Goal: Information Seeking & Learning: Learn about a topic

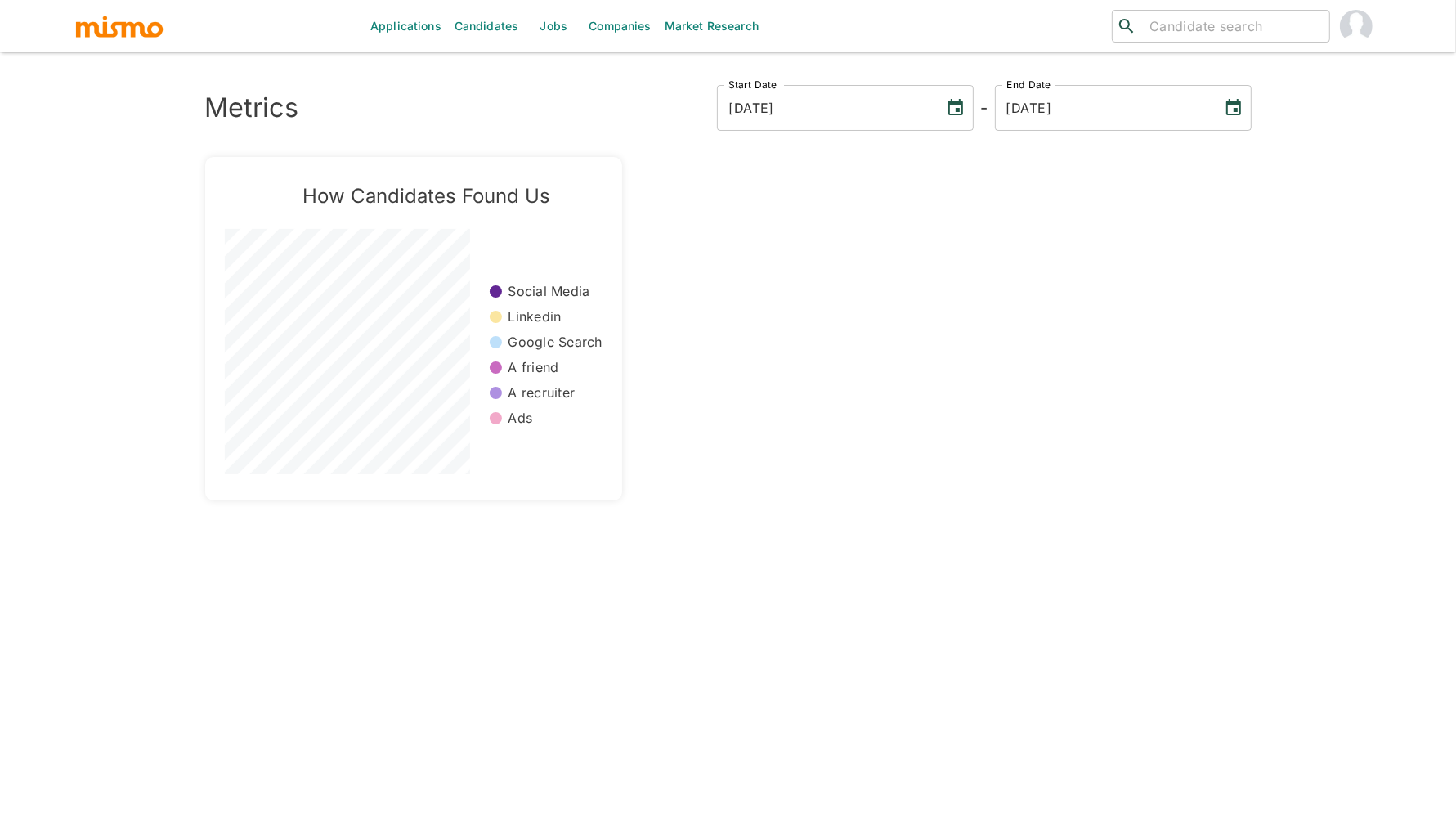
click at [1139, 36] on div "​ ​" at bounding box center [1221, 26] width 218 height 33
type input "esteban pardo"
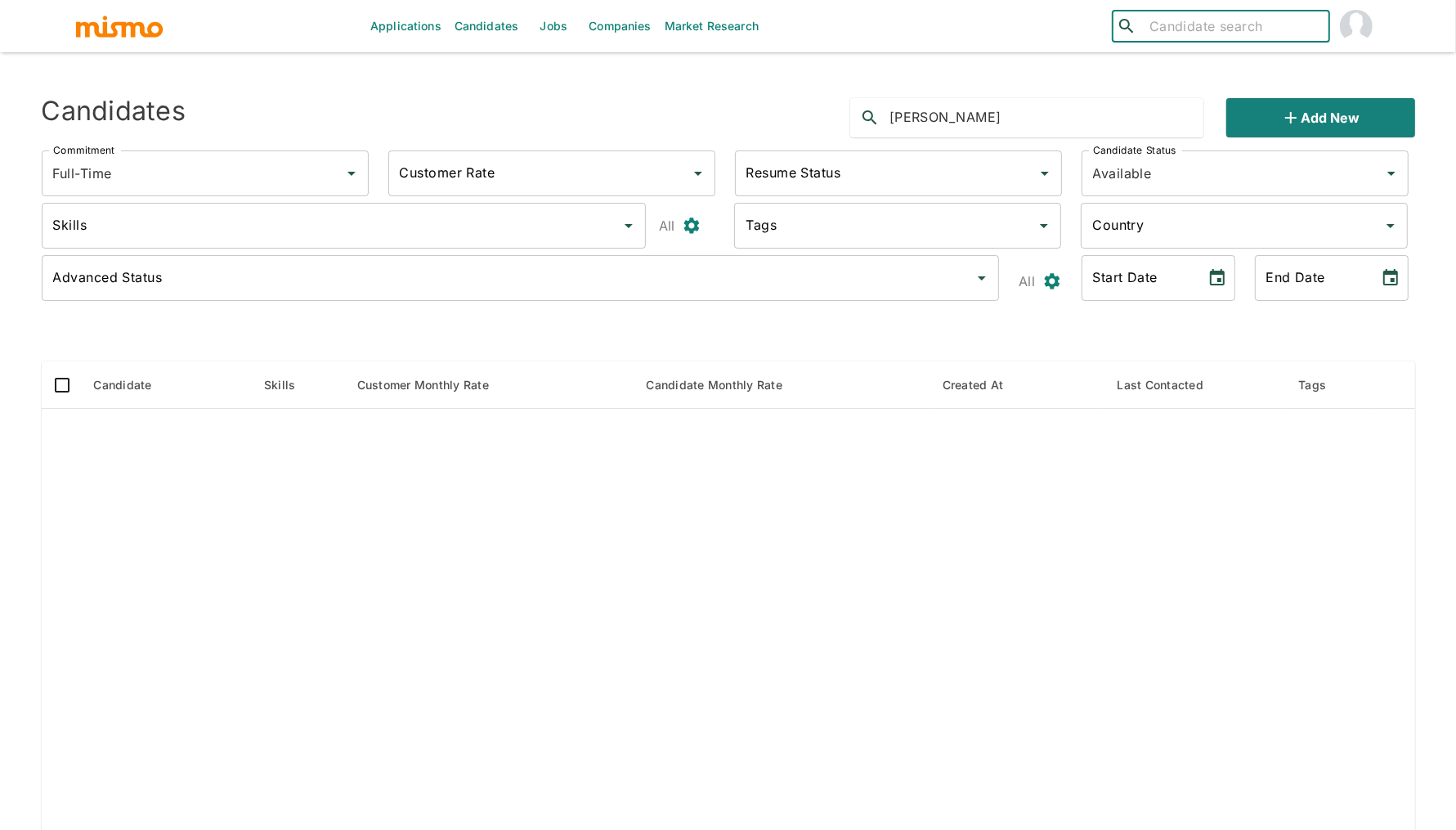
click at [1201, 30] on input "search" at bounding box center [1232, 26] width 180 height 23
type input "esteban"
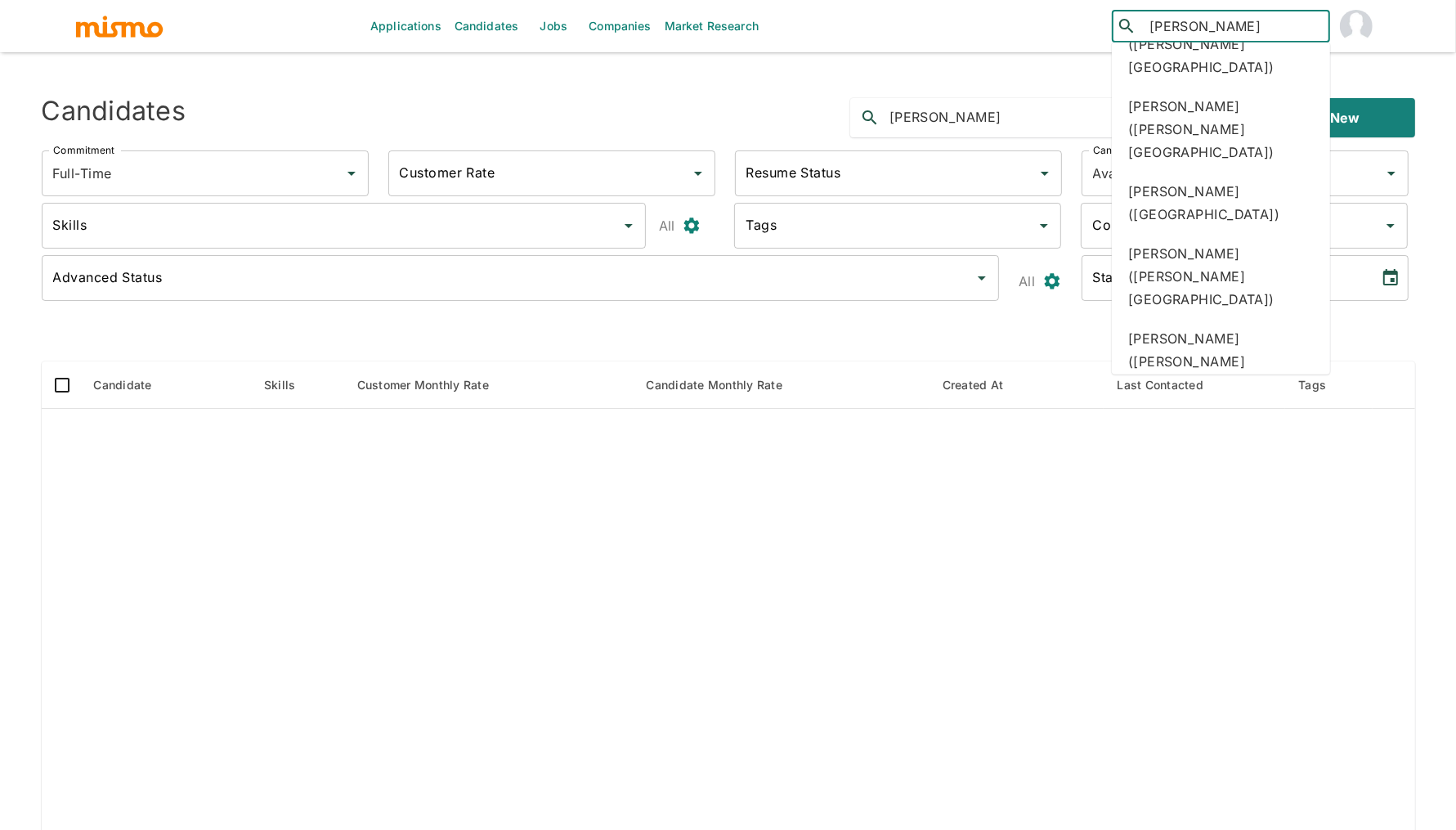
scroll to position [223, 0]
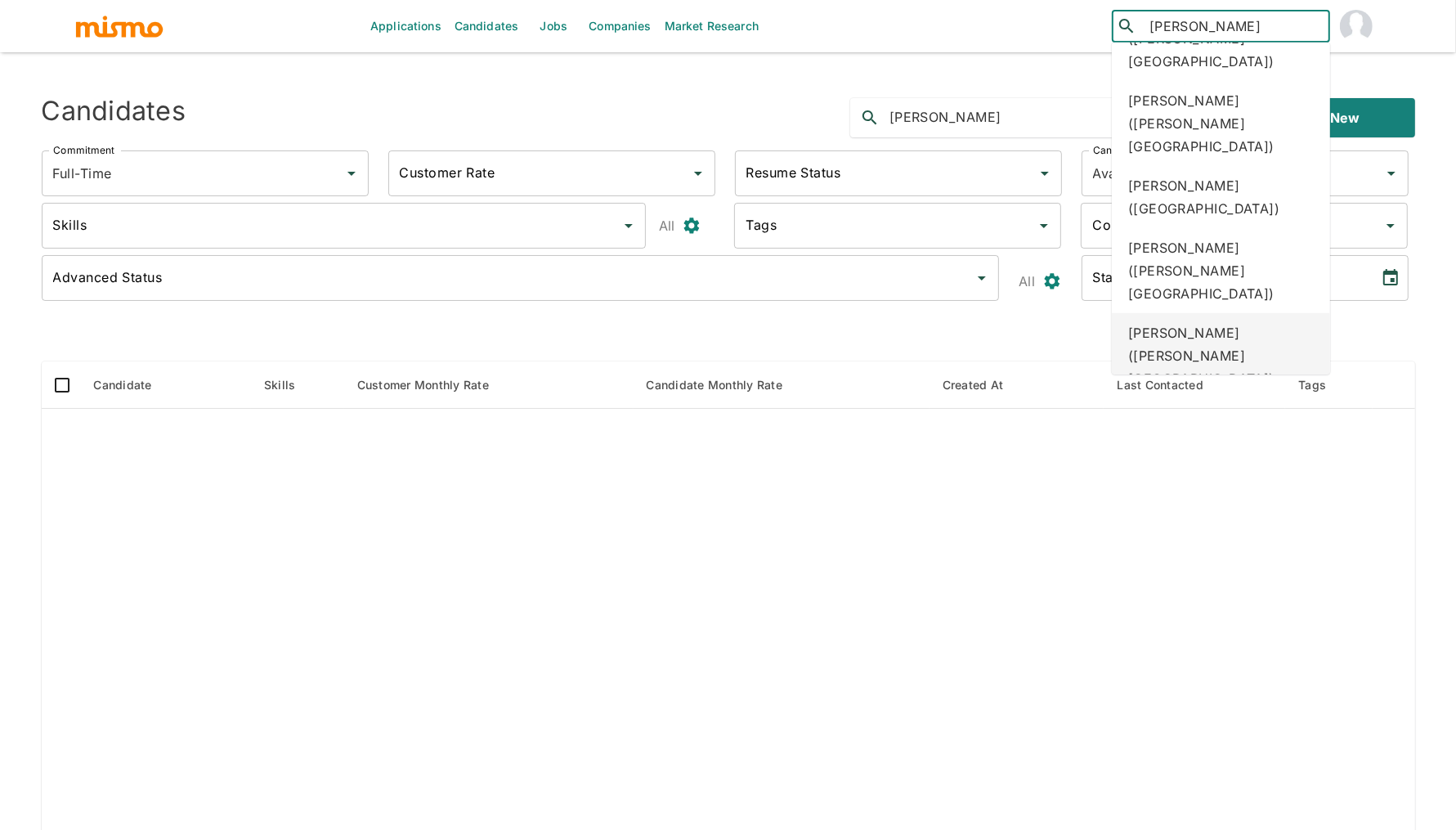
click at [1225, 313] on div "Esteban Pardo Álvarez (Costa Rica)" at bounding box center [1221, 355] width 218 height 85
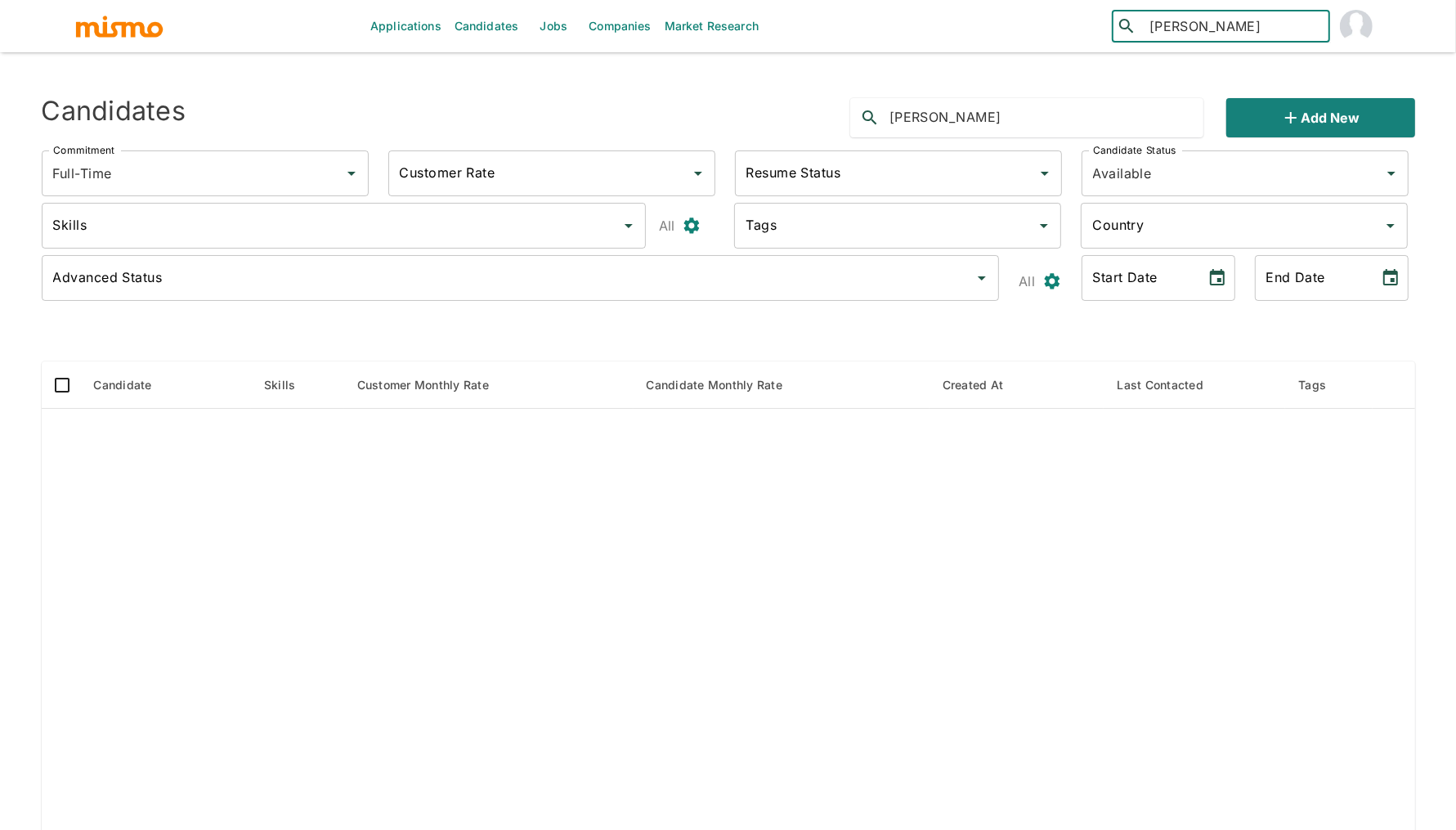
type input "laura t"
click at [1177, 105] on input "esteban pardo" at bounding box center [1046, 118] width 314 height 26
click at [1232, 34] on input "laura t" at bounding box center [1232, 26] width 180 height 23
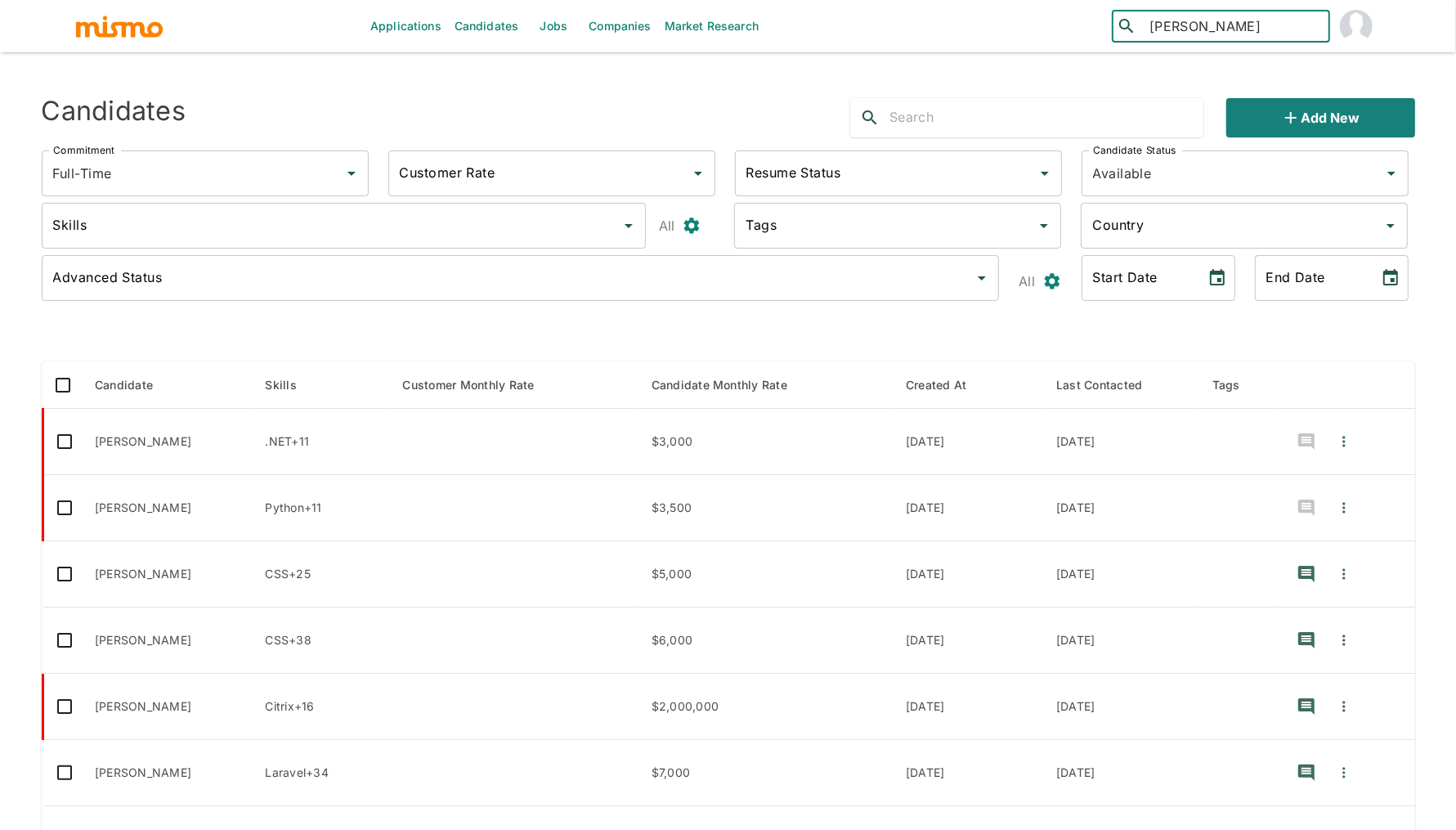
type input "laura"
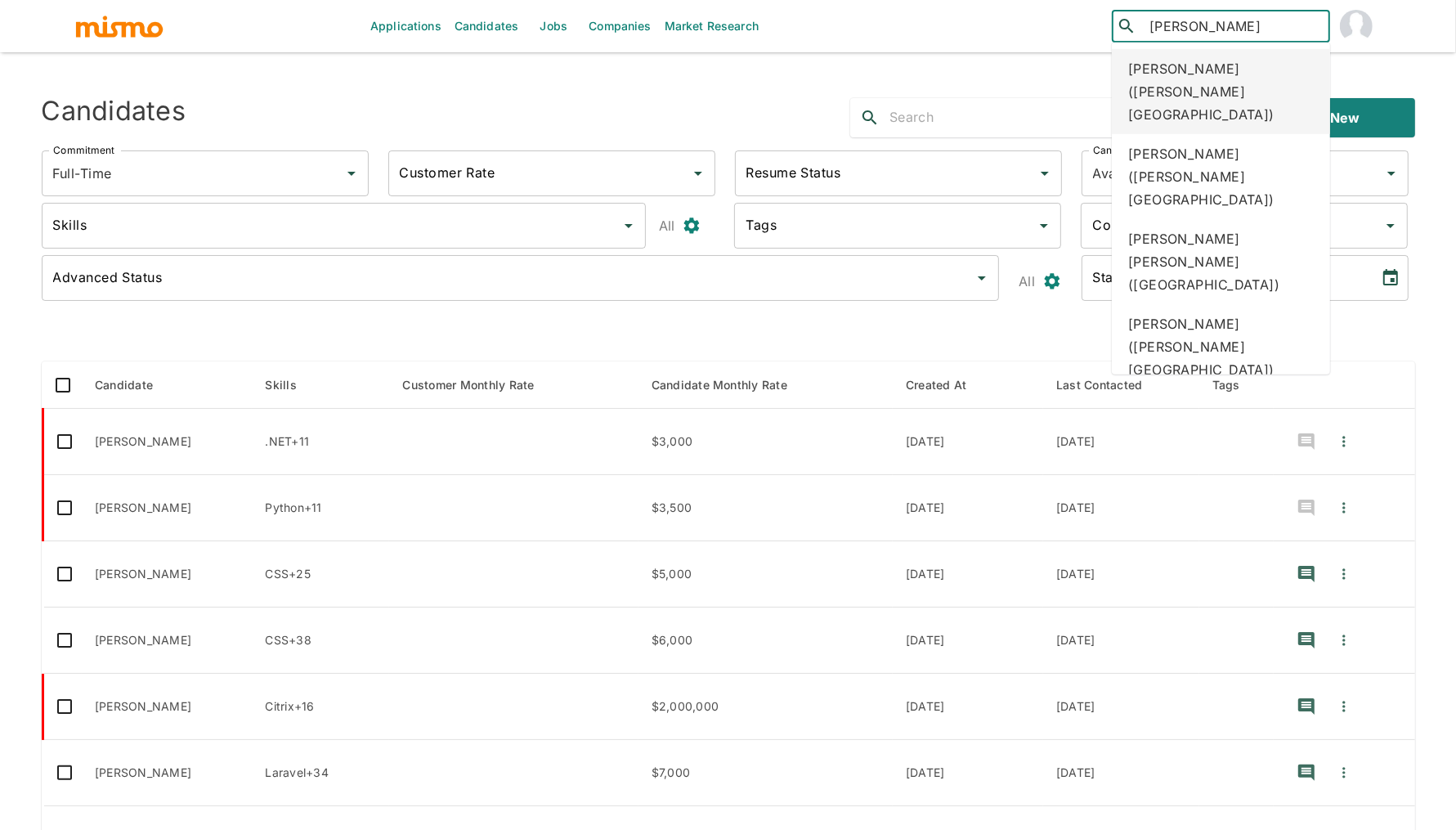
click at [1217, 107] on div "Laura Mendez Jiménez (Costa Rica)" at bounding box center [1221, 91] width 218 height 85
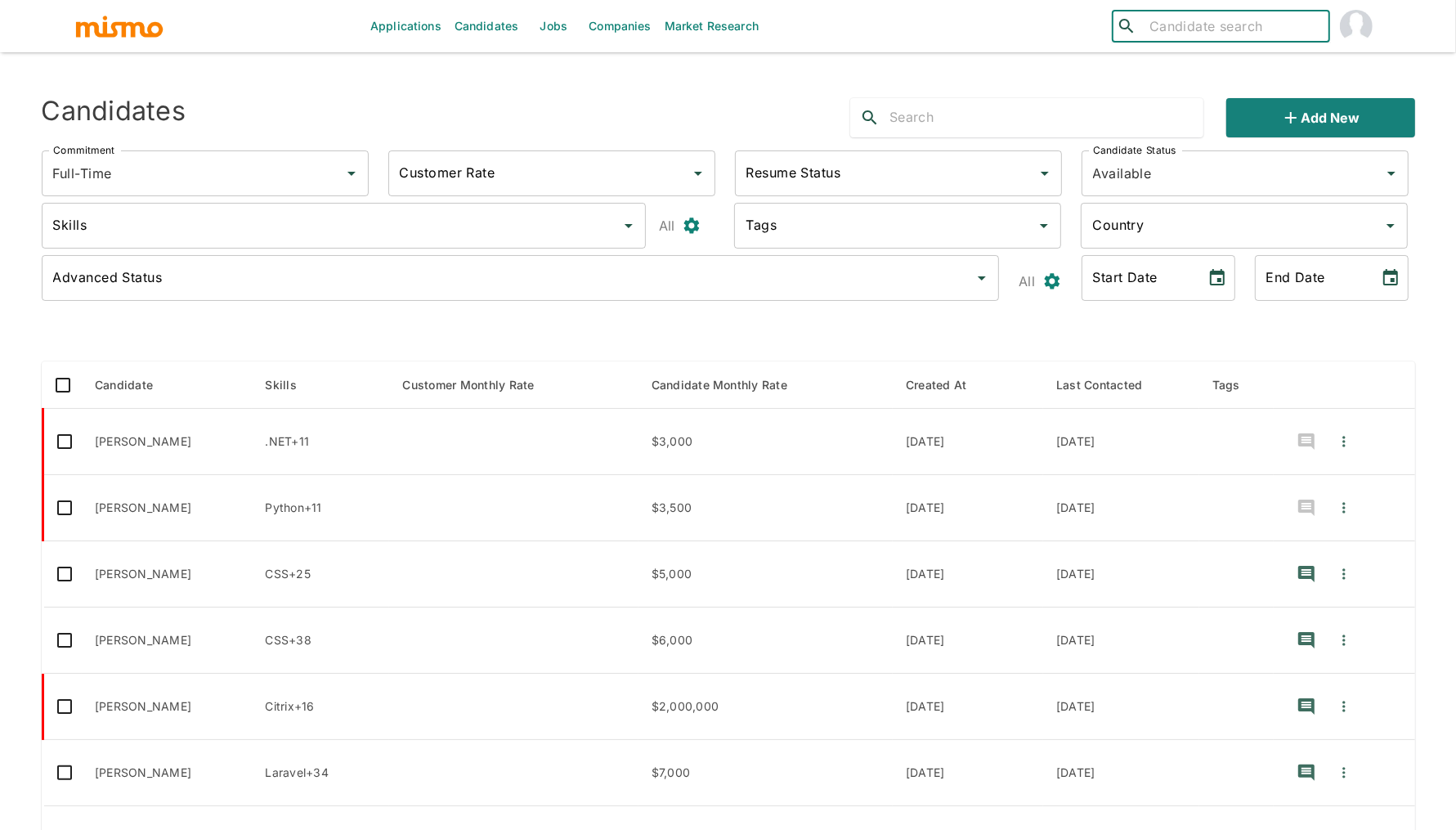
click at [1181, 29] on input "search" at bounding box center [1232, 26] width 180 height 23
type input "laura"
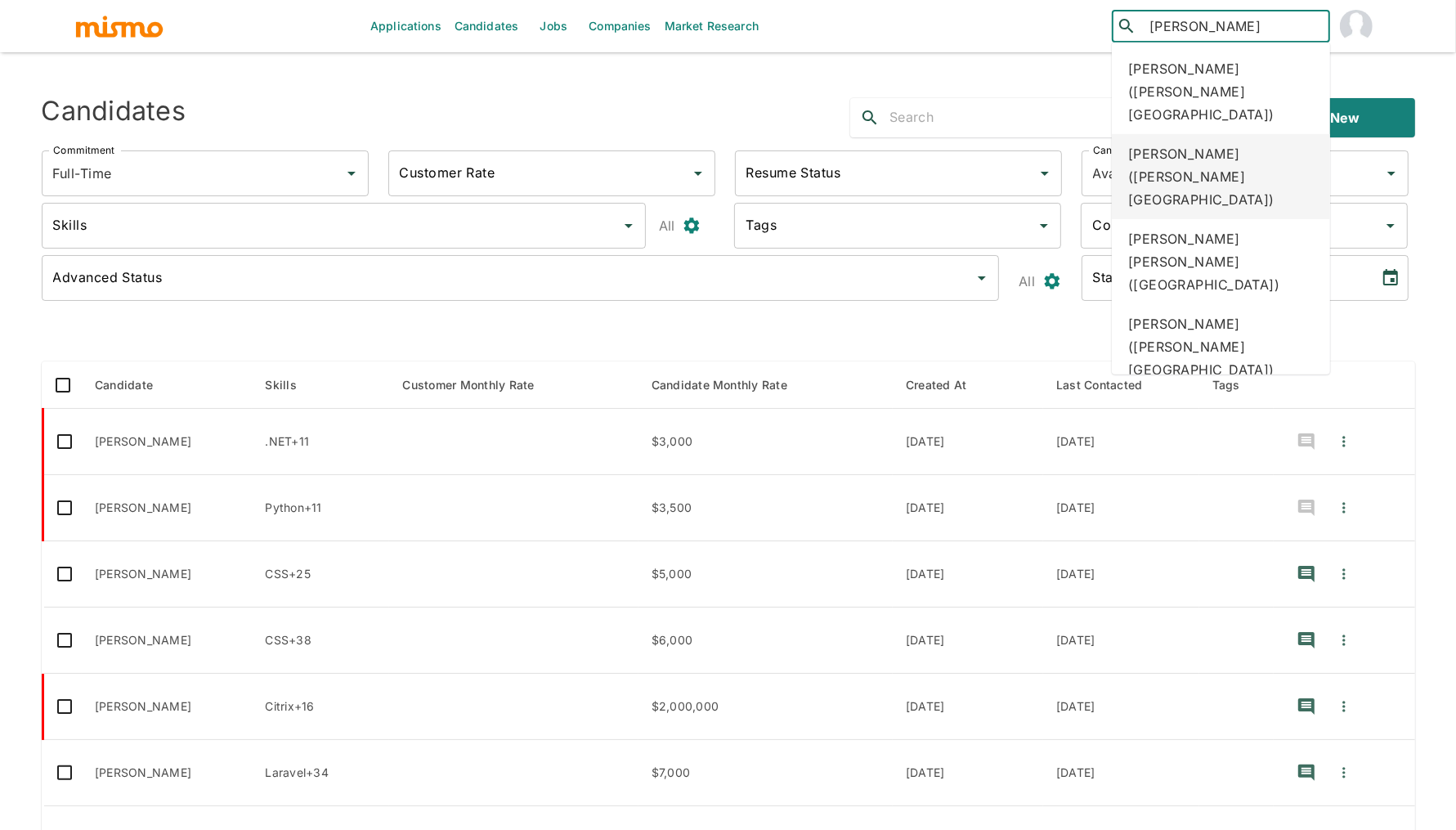
click at [1184, 153] on div "Laura Maria Troyo (Costa Rica)" at bounding box center [1221, 176] width 218 height 85
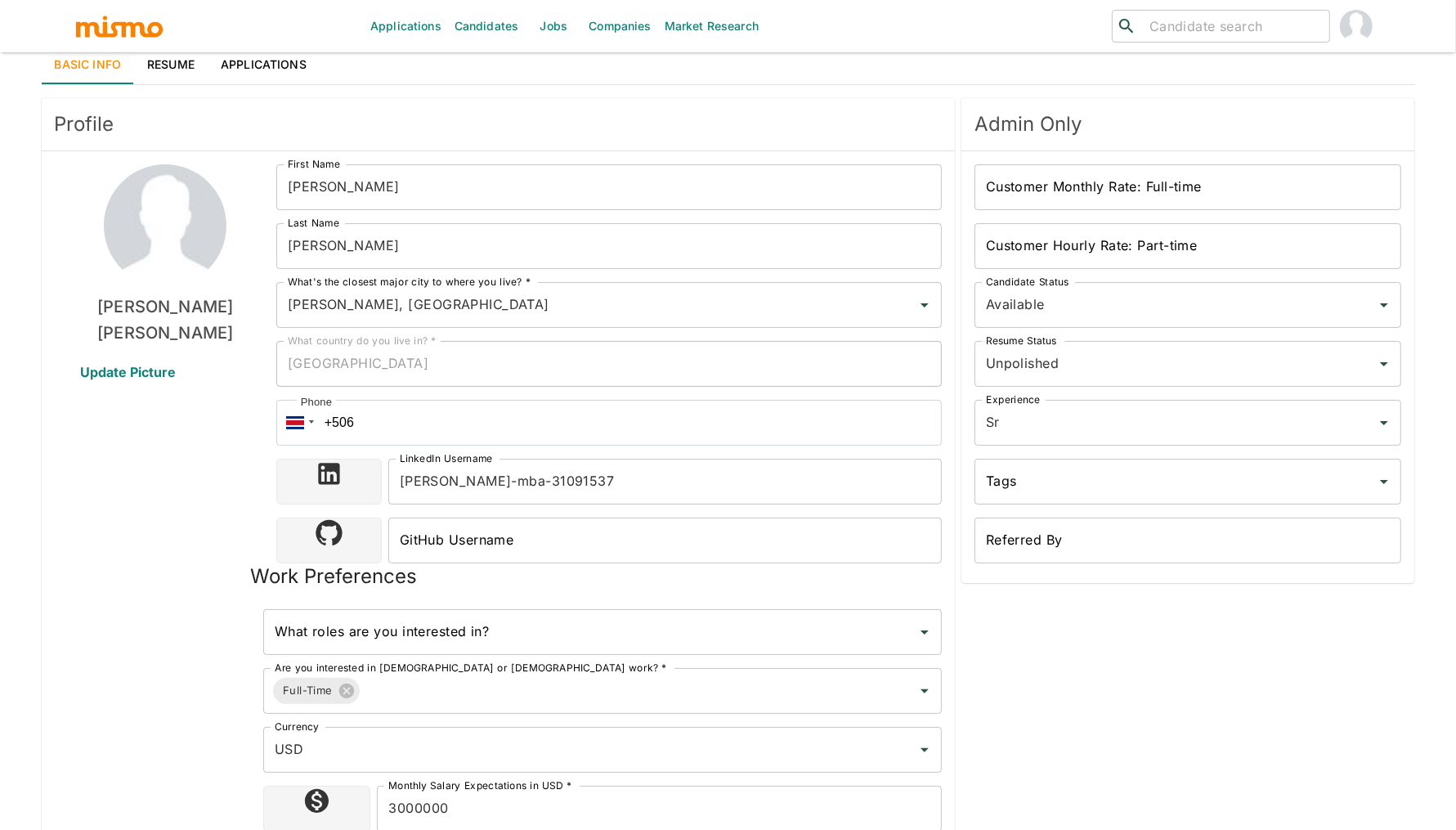
scroll to position [67, 0]
click at [495, 487] on input "esteban-pardo-alvarez-mba-31091537" at bounding box center [665, 481] width 554 height 46
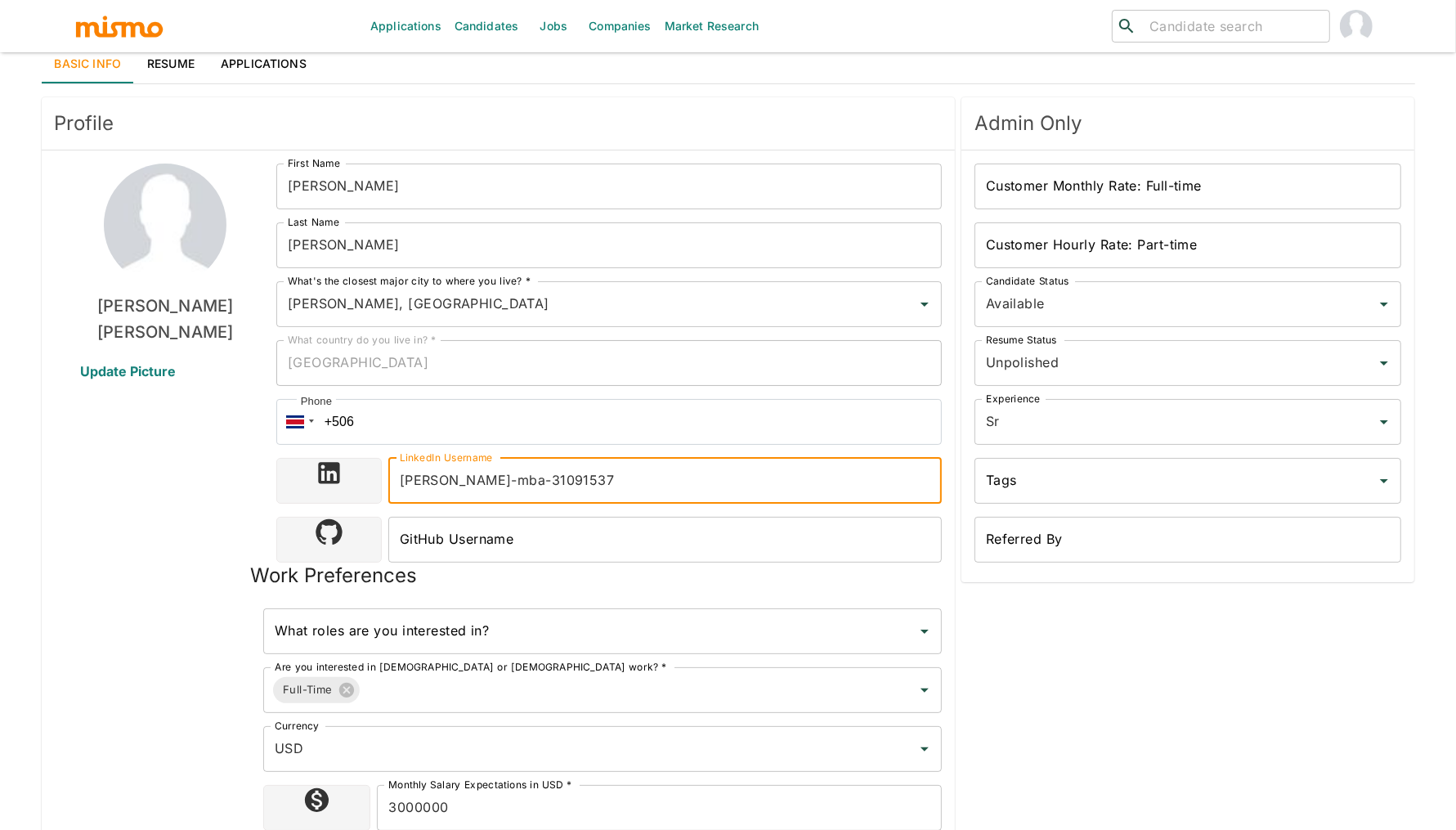
click at [495, 487] on input "esteban-pardo-alvarez-mba-31091537" at bounding box center [665, 481] width 554 height 46
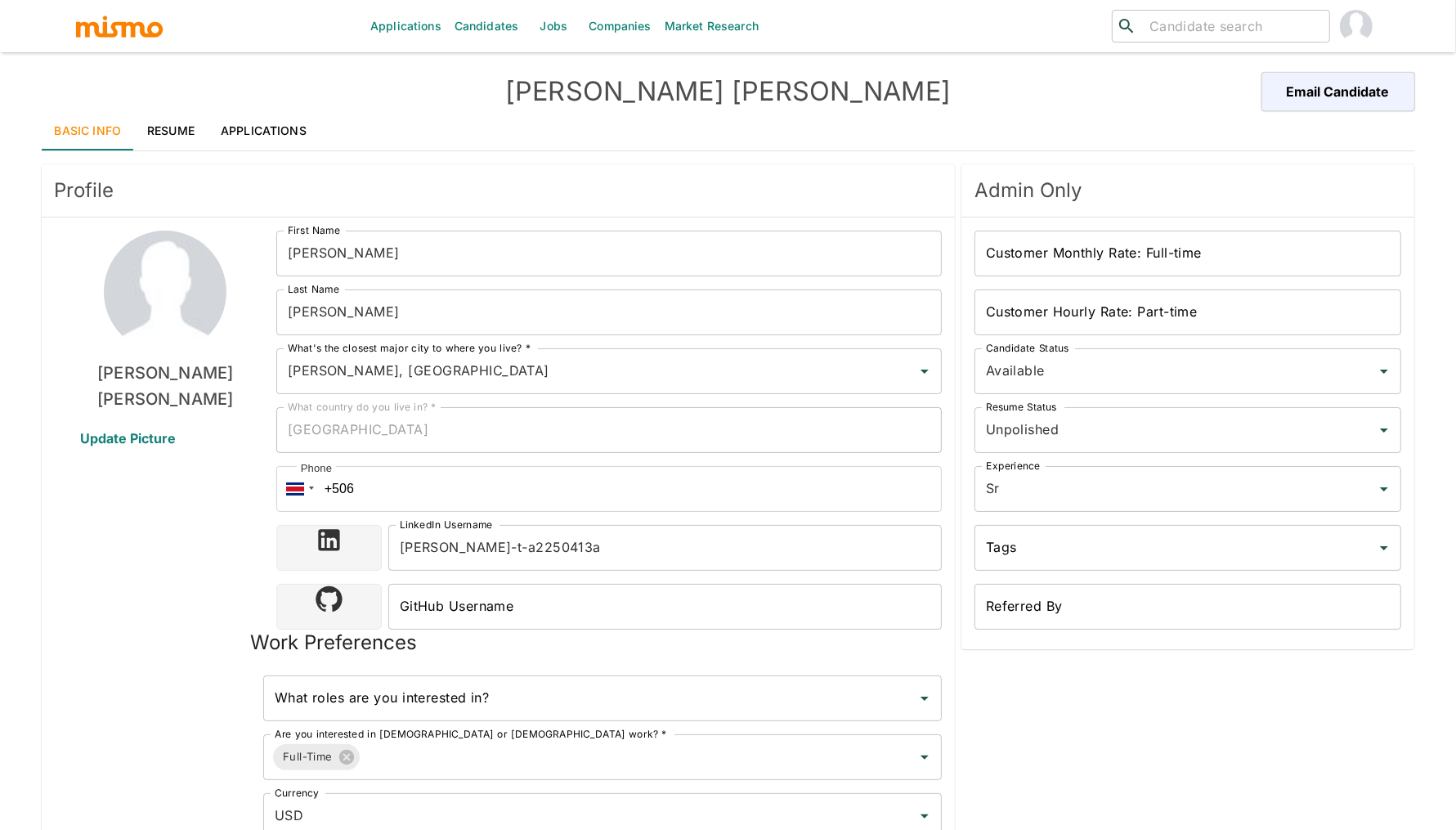
click at [490, 550] on input "[PERSON_NAME]-t-a2250413a" at bounding box center [665, 547] width 554 height 46
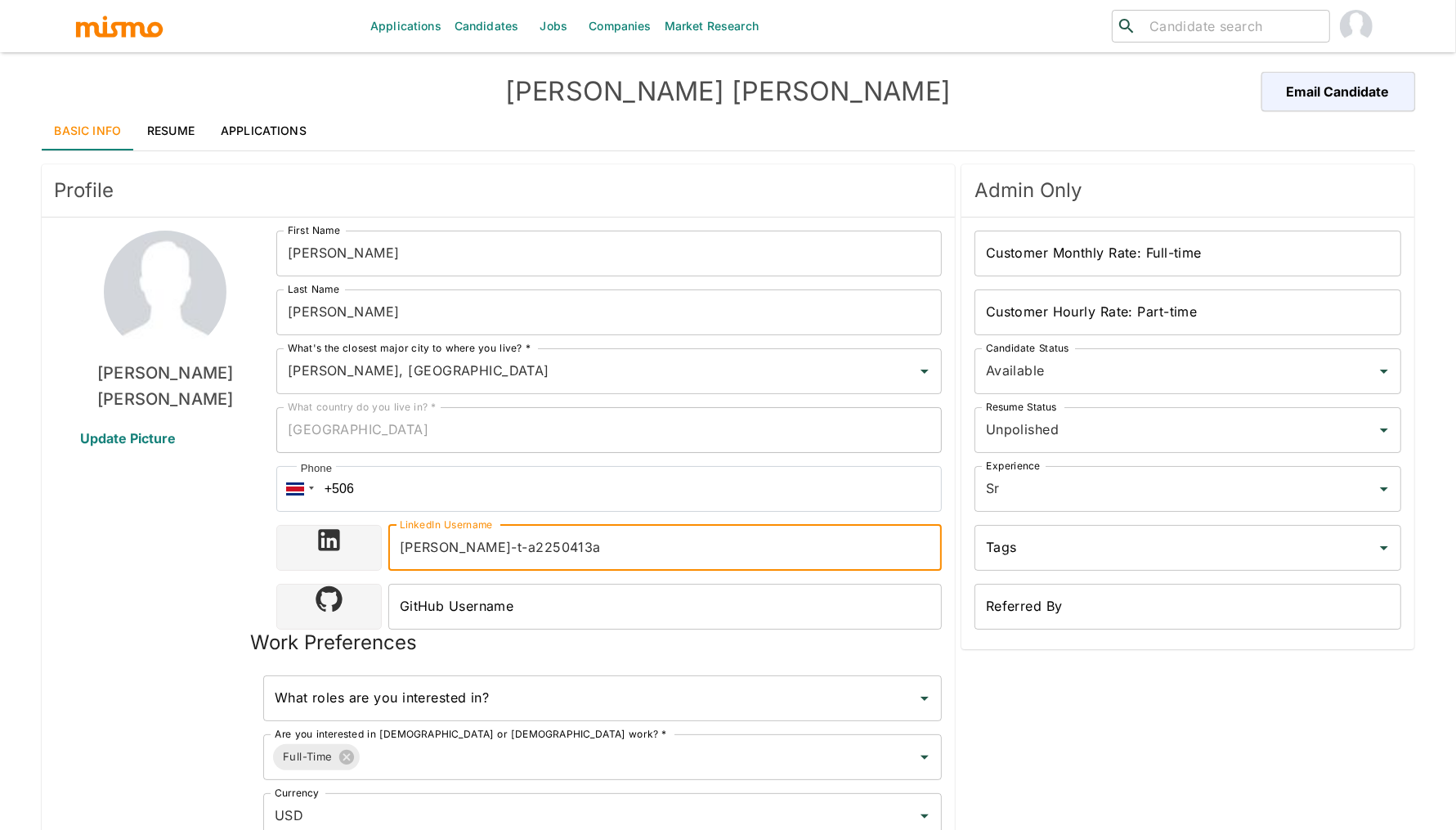
click at [490, 550] on input "[PERSON_NAME]-t-a2250413a" at bounding box center [665, 547] width 554 height 46
click at [167, 117] on link "Resume" at bounding box center [171, 130] width 74 height 39
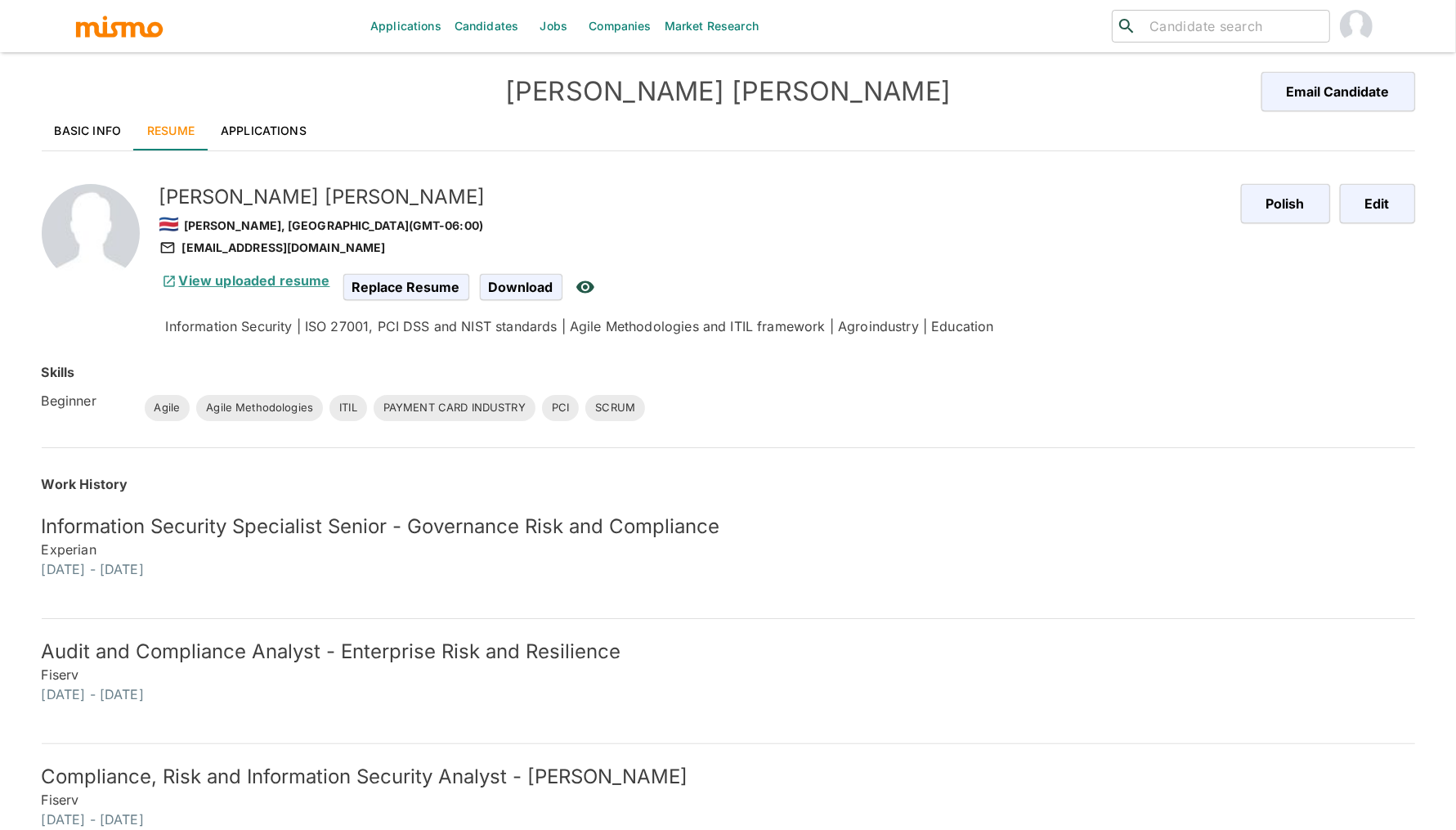
click at [287, 283] on link "View uploaded resume" at bounding box center [244, 280] width 171 height 16
click at [107, 134] on link "Basic Info" at bounding box center [88, 130] width 93 height 39
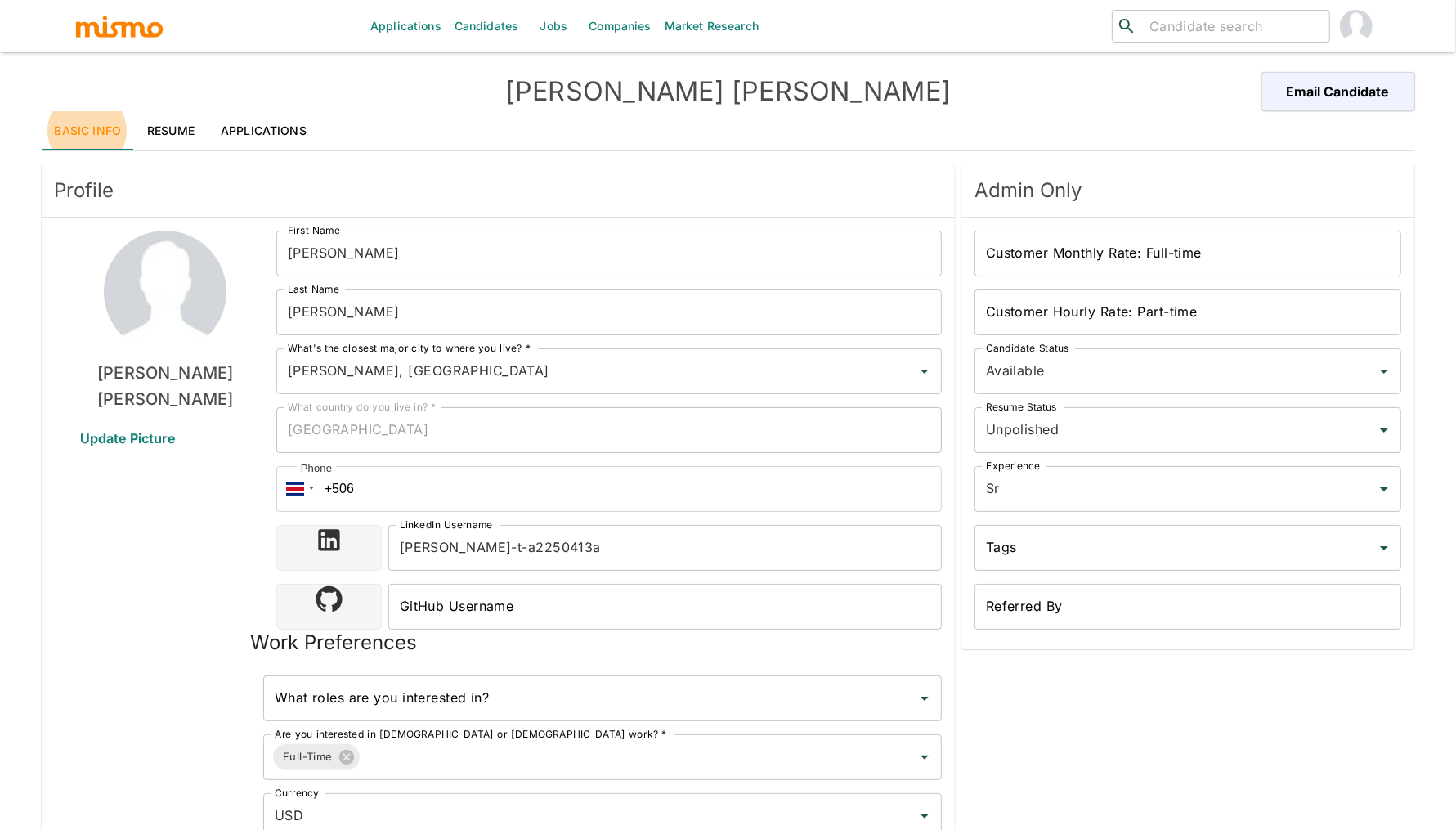
click at [172, 132] on link "Resume" at bounding box center [171, 130] width 74 height 39
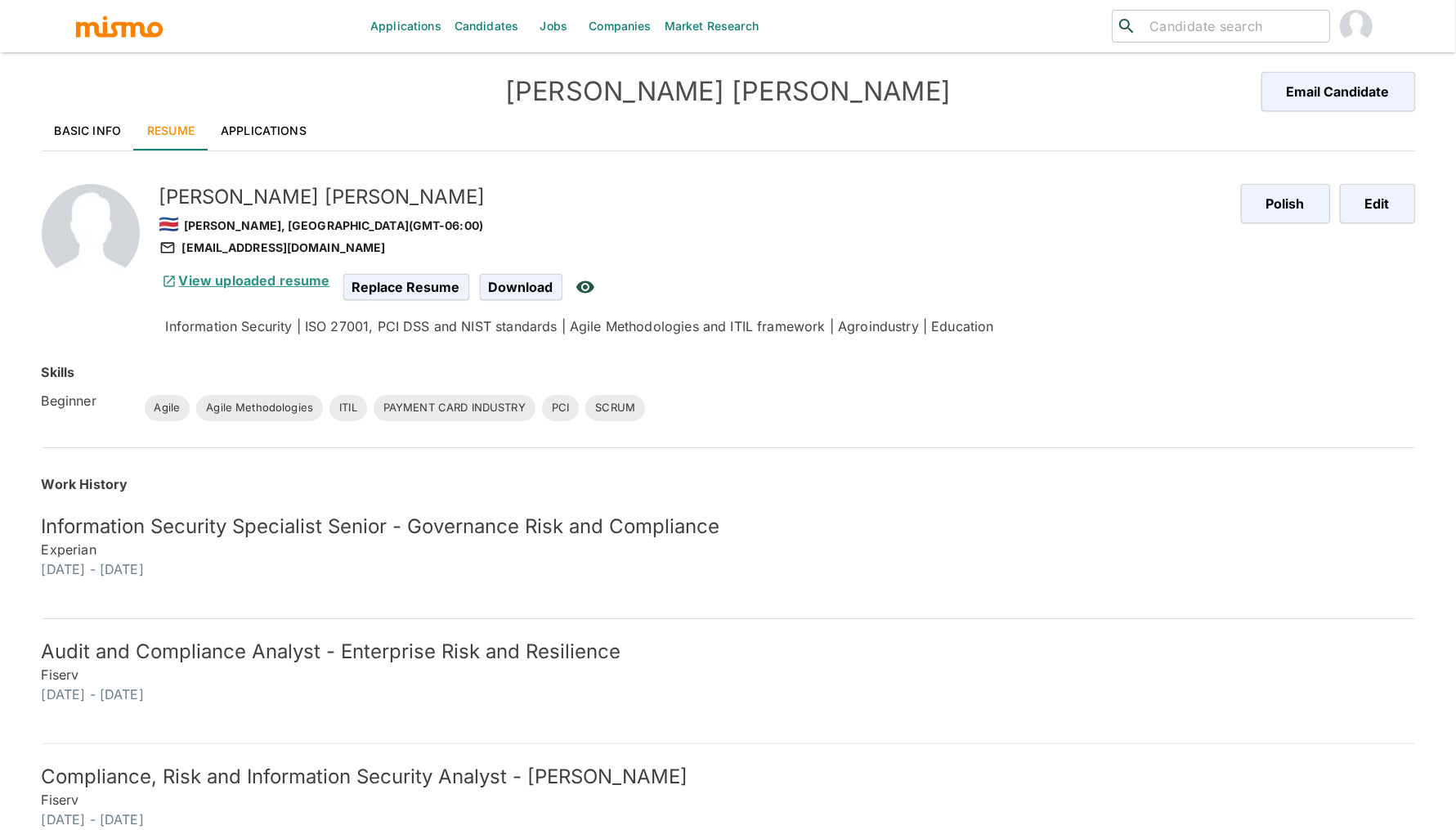
click at [263, 278] on link "View uploaded resume" at bounding box center [244, 280] width 171 height 16
